Goal: Complete application form: Complete application form

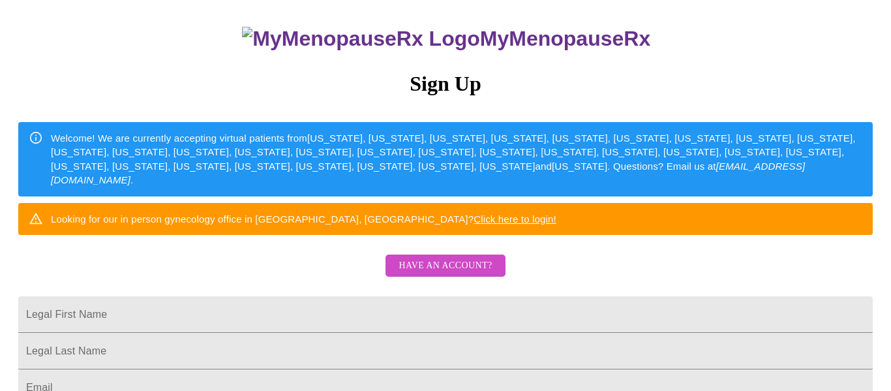
scroll to position [77, 0]
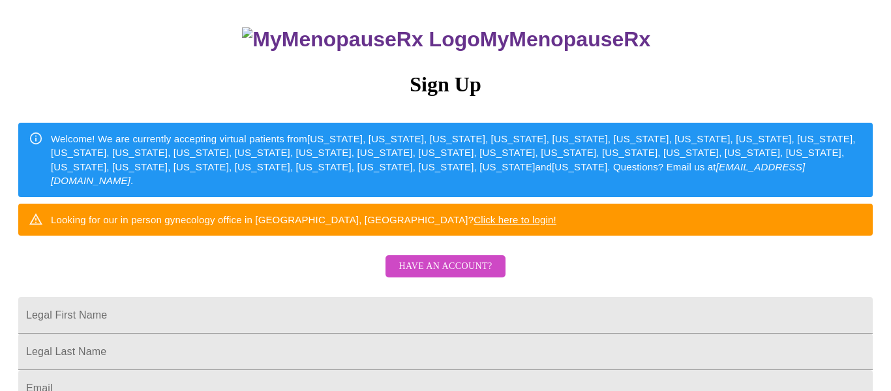
click at [428, 275] on span "Have an account?" at bounding box center [444, 266] width 93 height 16
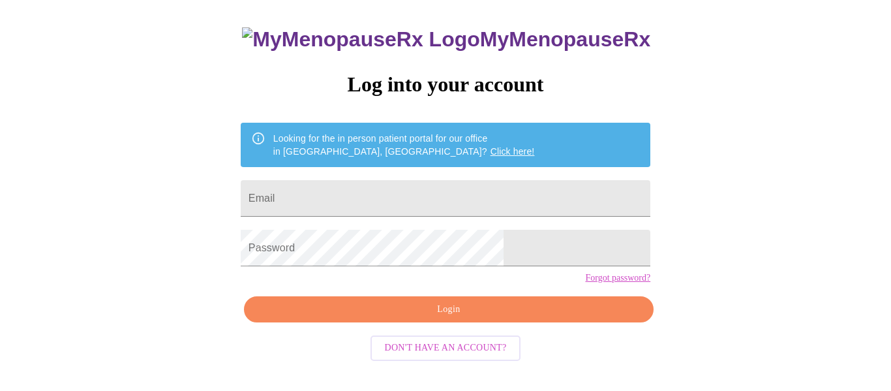
scroll to position [76, 0]
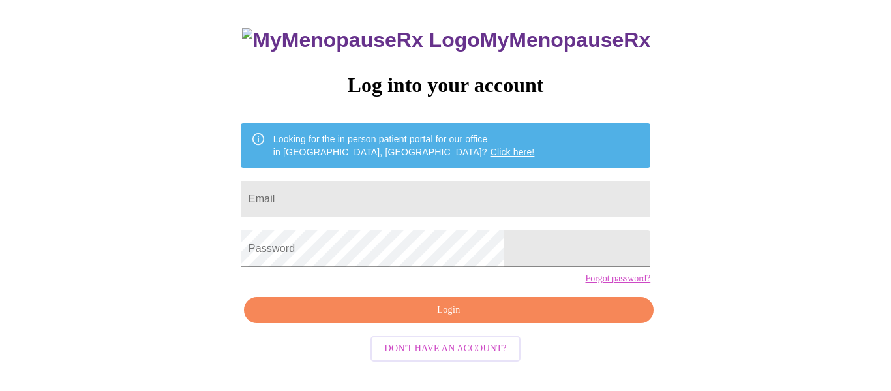
click at [412, 190] on input "Email" at bounding box center [446, 199] width 410 height 37
click at [407, 193] on input "Email" at bounding box center [446, 199] width 410 height 37
click at [344, 200] on input "Email" at bounding box center [446, 199] width 410 height 37
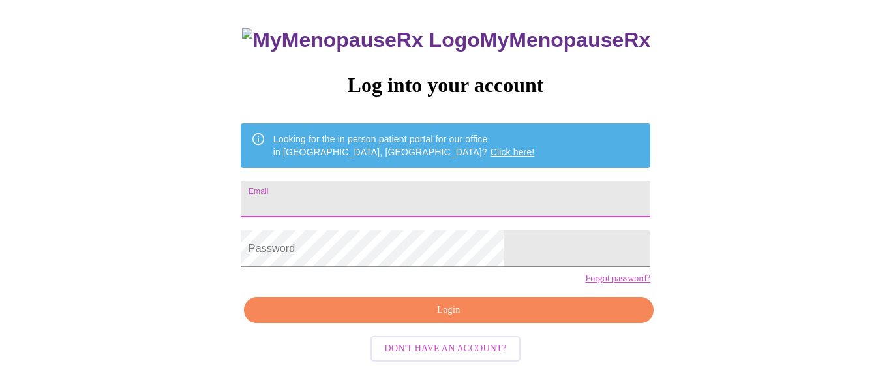
click at [344, 200] on input "Email" at bounding box center [446, 199] width 410 height 37
type input "[EMAIL_ADDRESS][DOMAIN_NAME]"
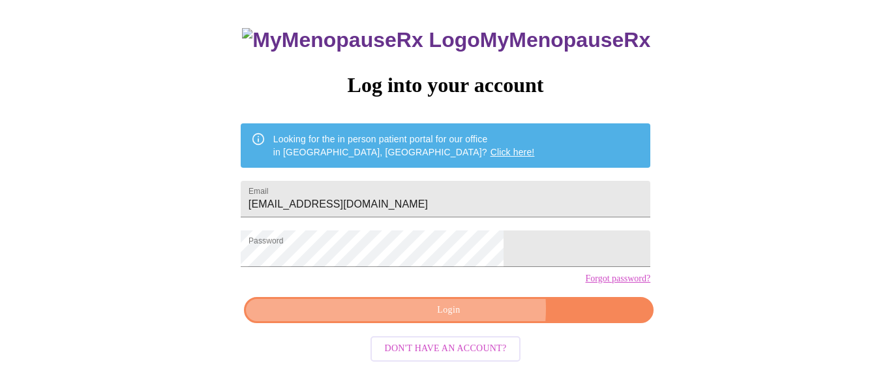
click at [468, 318] on span "Login" at bounding box center [449, 310] width 380 height 16
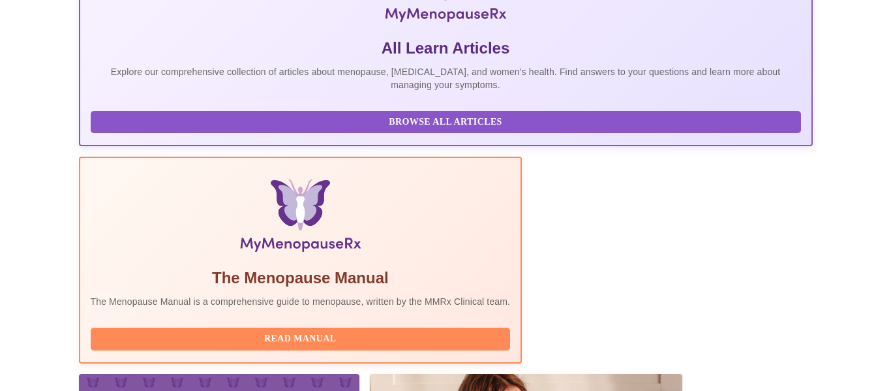
scroll to position [323, 0]
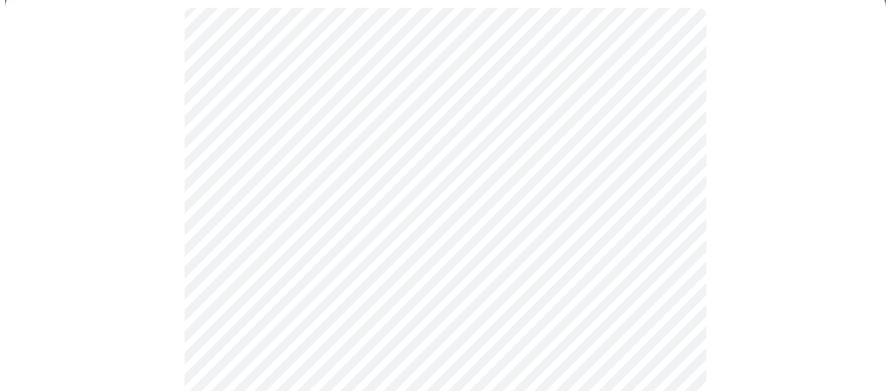
scroll to position [116, 0]
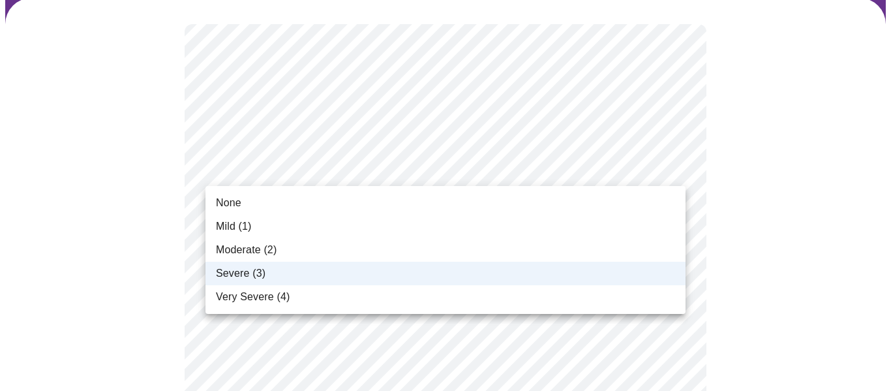
click at [395, 260] on li "Moderate (2)" at bounding box center [445, 249] width 480 height 23
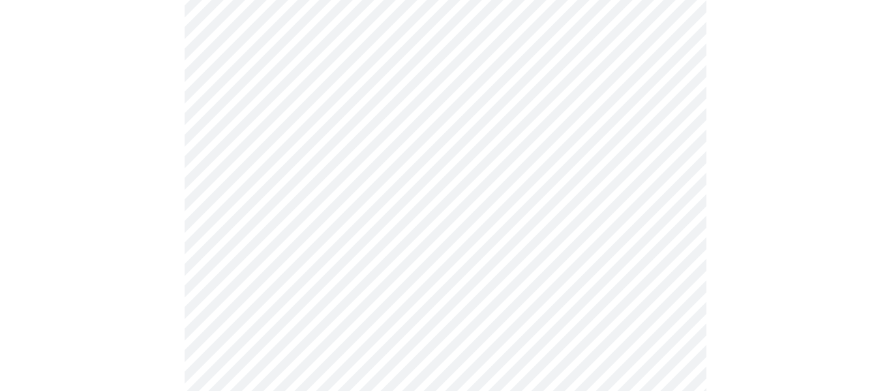
scroll to position [458, 0]
click at [460, 305] on body "MyMenopauseRx Appointments Messaging Labs Uploads Medications Community Refer a…" at bounding box center [445, 323] width 880 height 1553
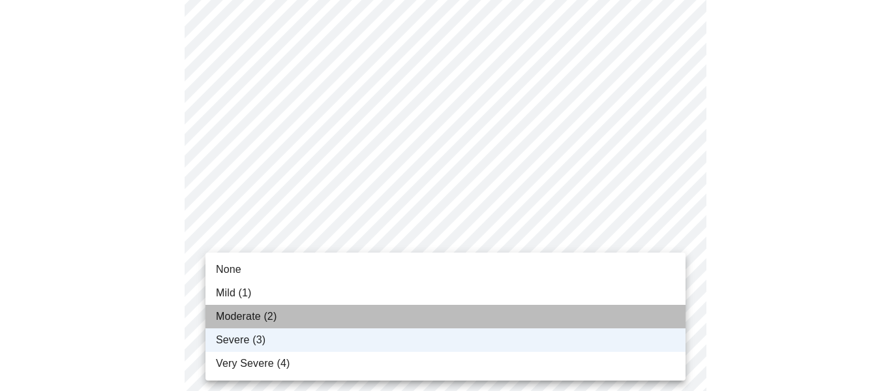
click at [458, 310] on li "Moderate (2)" at bounding box center [445, 316] width 480 height 23
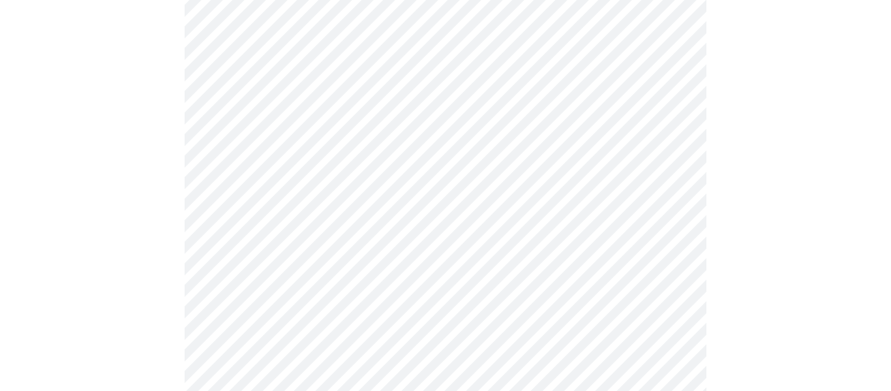
click at [811, 355] on div at bounding box center [445, 378] width 880 height 1444
click at [635, 143] on body "MyMenopauseRx Appointments Messaging Labs Uploads Medications Community Refer a…" at bounding box center [445, 52] width 880 height 1553
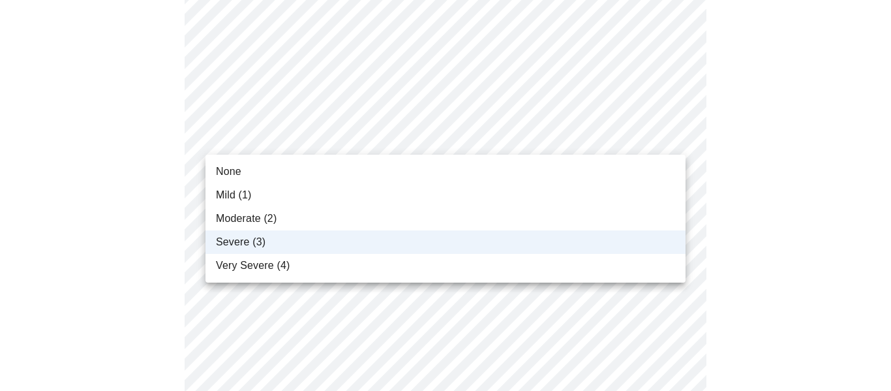
click at [593, 222] on li "Moderate (2)" at bounding box center [445, 218] width 480 height 23
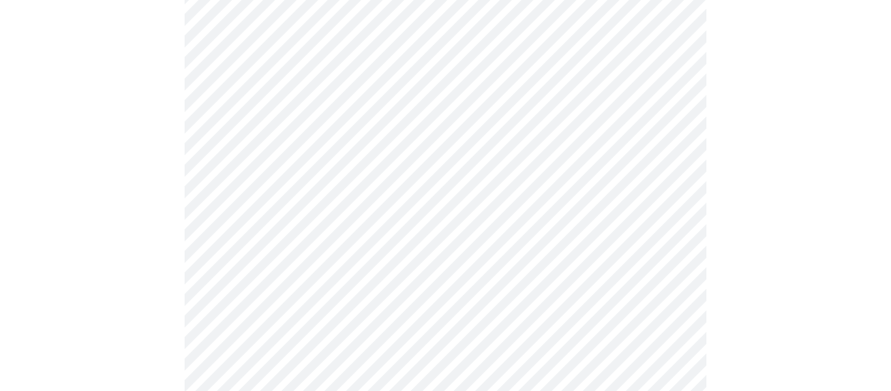
click at [780, 248] on div at bounding box center [445, 107] width 880 height 1444
click at [732, 252] on div at bounding box center [445, 138] width 880 height 1113
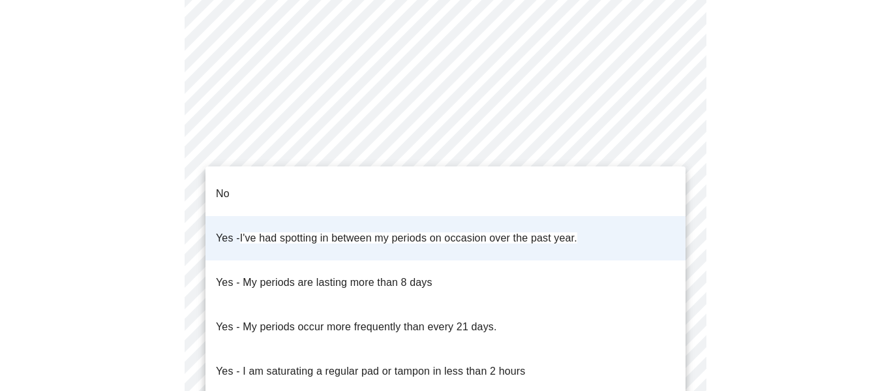
click at [653, 219] on body "MyMenopauseRx Appointments Messaging Labs Uploads Medications Community Refer a…" at bounding box center [445, 83] width 880 height 1221
click at [640, 216] on li "Yes - I've had spotting in between my periods on occasion over the past year." at bounding box center [445, 238] width 480 height 44
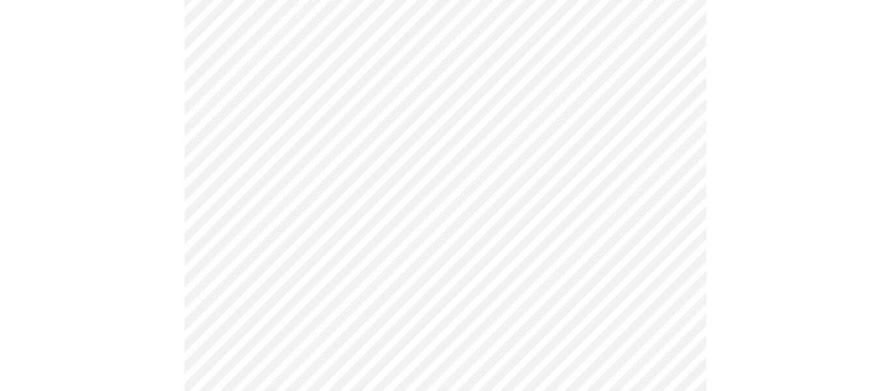
click at [743, 284] on div at bounding box center [445, 138] width 880 height 1113
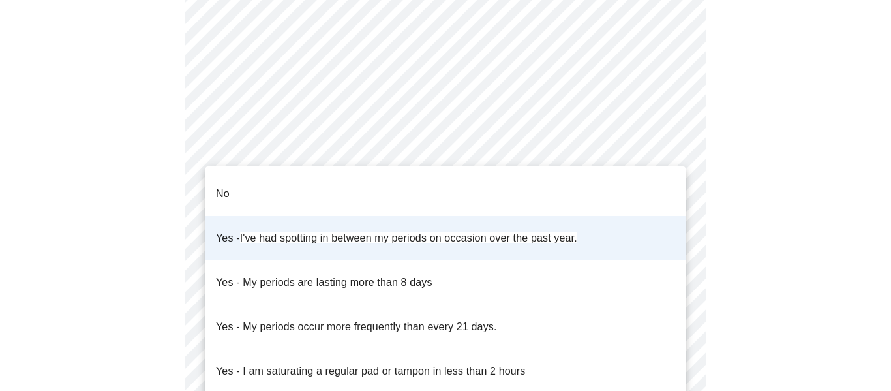
click at [630, 216] on body "MyMenopauseRx Appointments Messaging Labs Uploads Medications Community Refer a…" at bounding box center [445, 79] width 880 height 1221
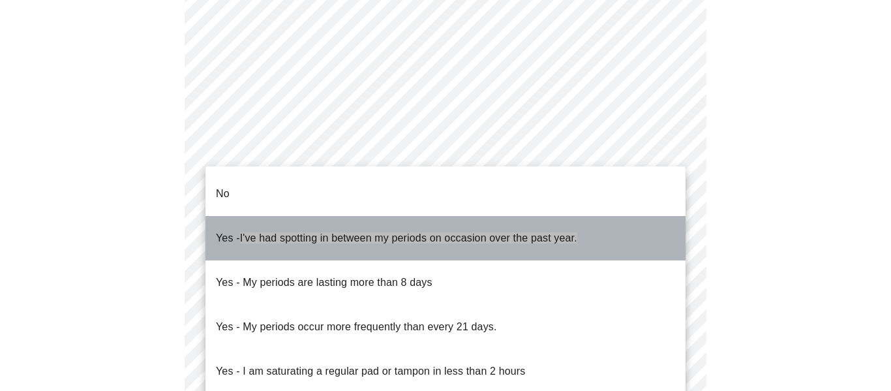
click at [630, 216] on li "Yes - I've had spotting in between my periods on occasion over the past year." at bounding box center [445, 238] width 480 height 44
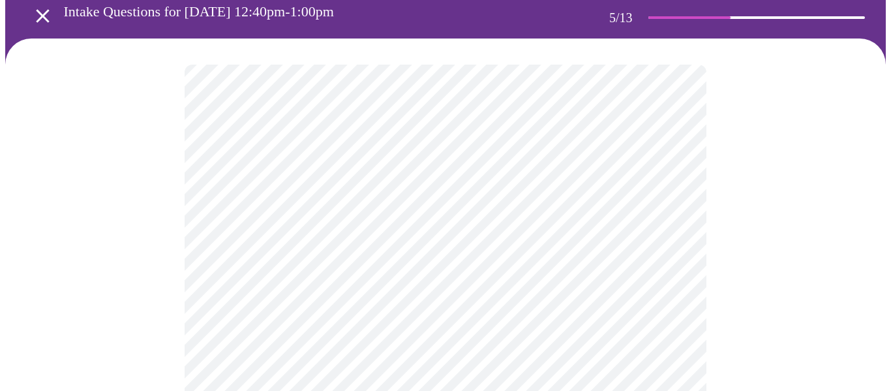
scroll to position [74, 0]
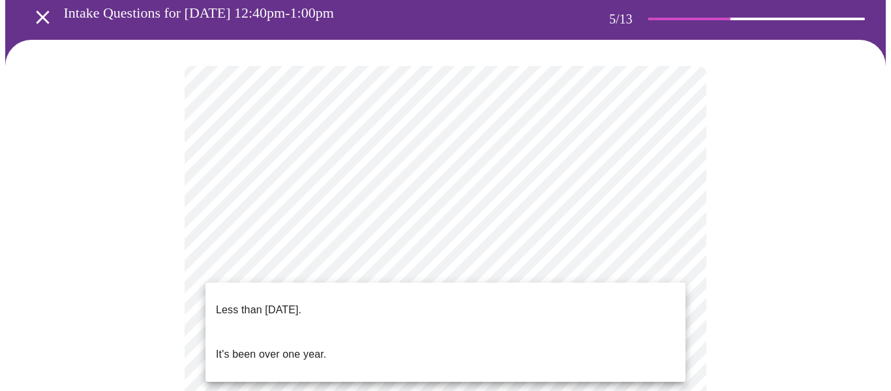
click at [292, 302] on p "Less than [DATE]." at bounding box center [258, 310] width 85 height 16
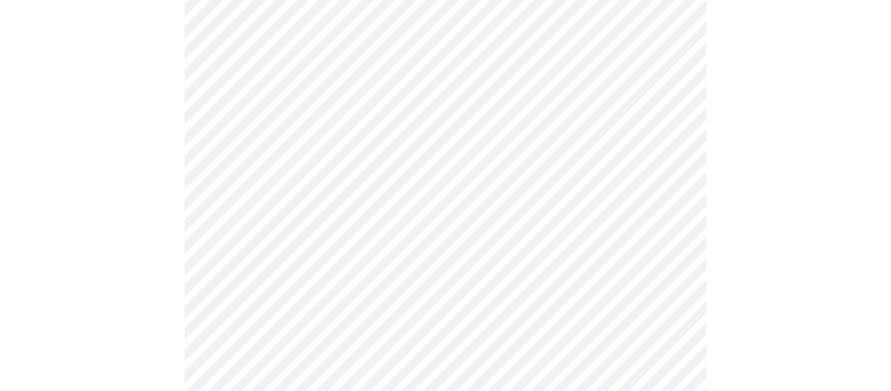
scroll to position [158, 0]
